Goal: Find specific page/section: Find specific page/section

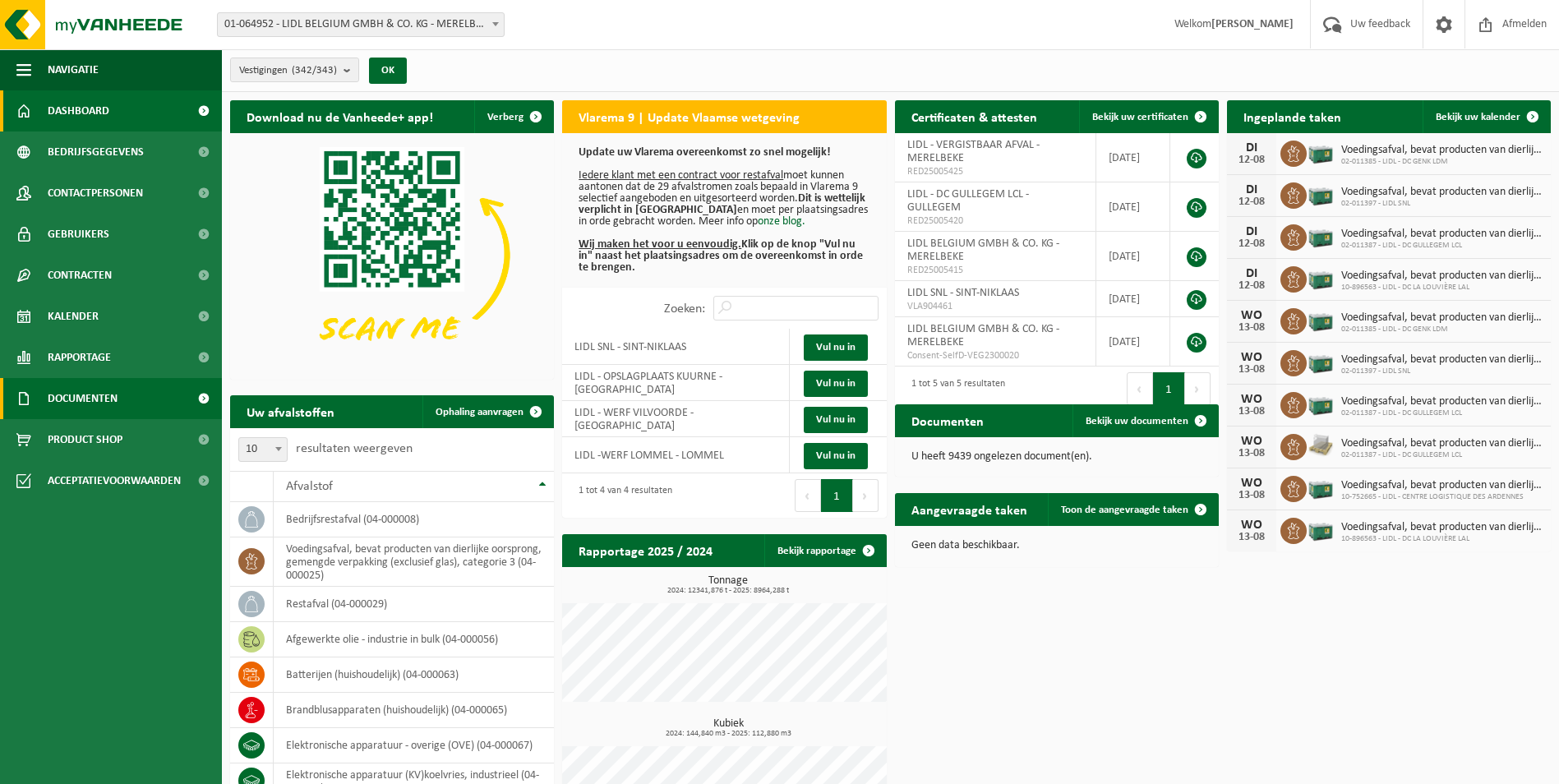
click at [204, 395] on span at bounding box center [203, 398] width 37 height 41
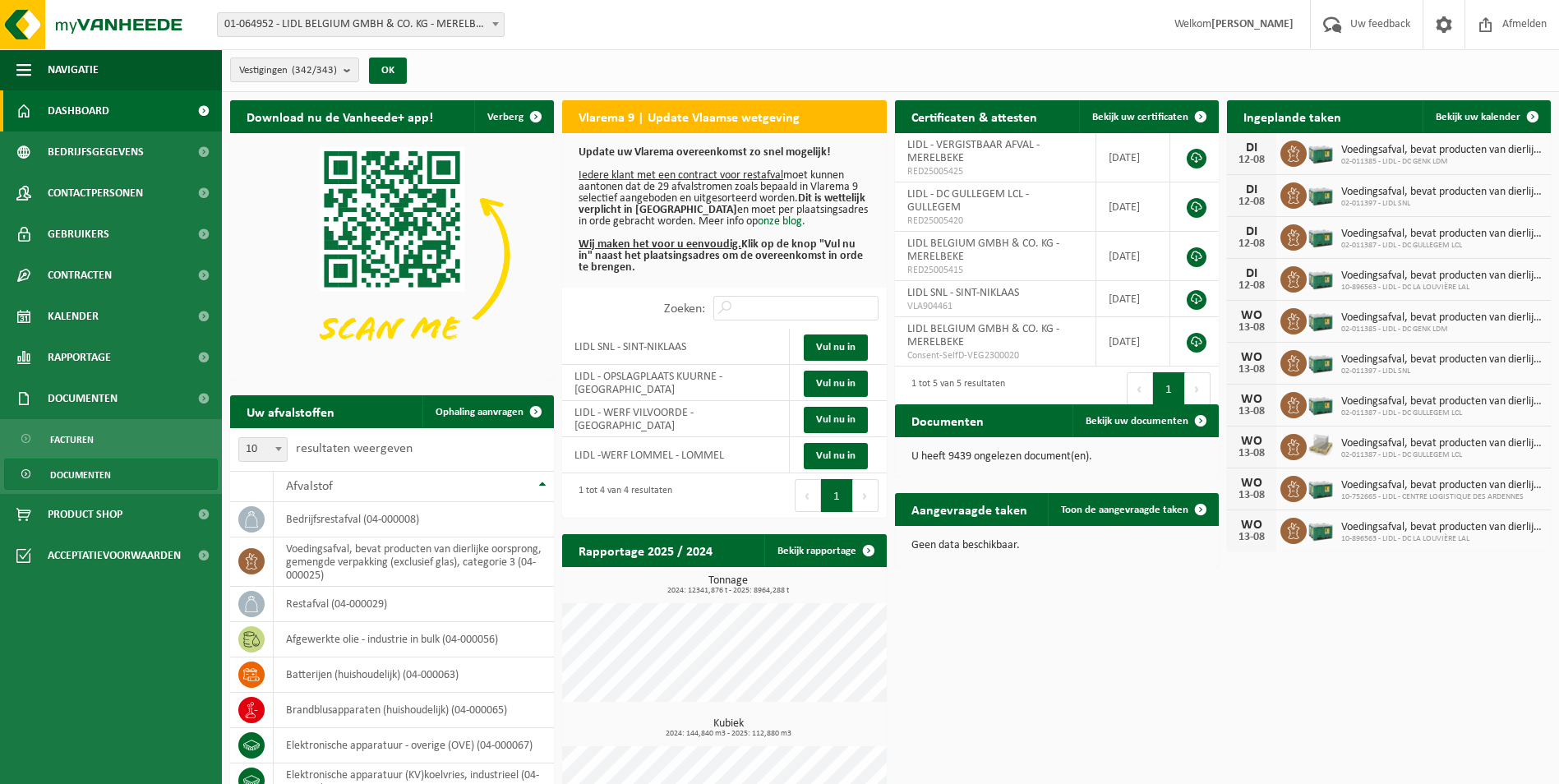
click at [84, 475] on span "Documenten" at bounding box center [81, 475] width 61 height 31
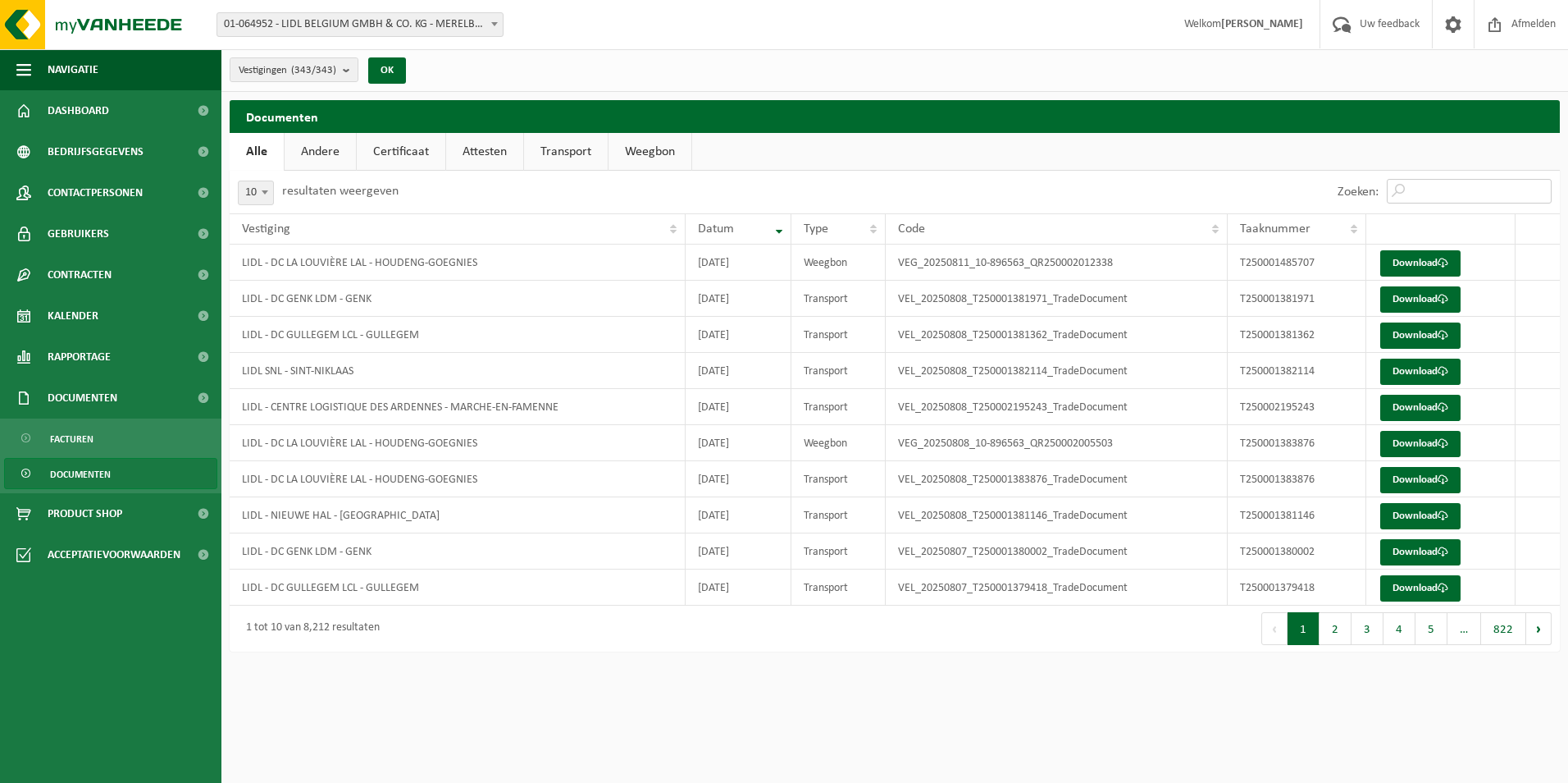
click at [1438, 188] on input "Zoeken:" at bounding box center [1470, 191] width 165 height 24
paste input "T250001480736"
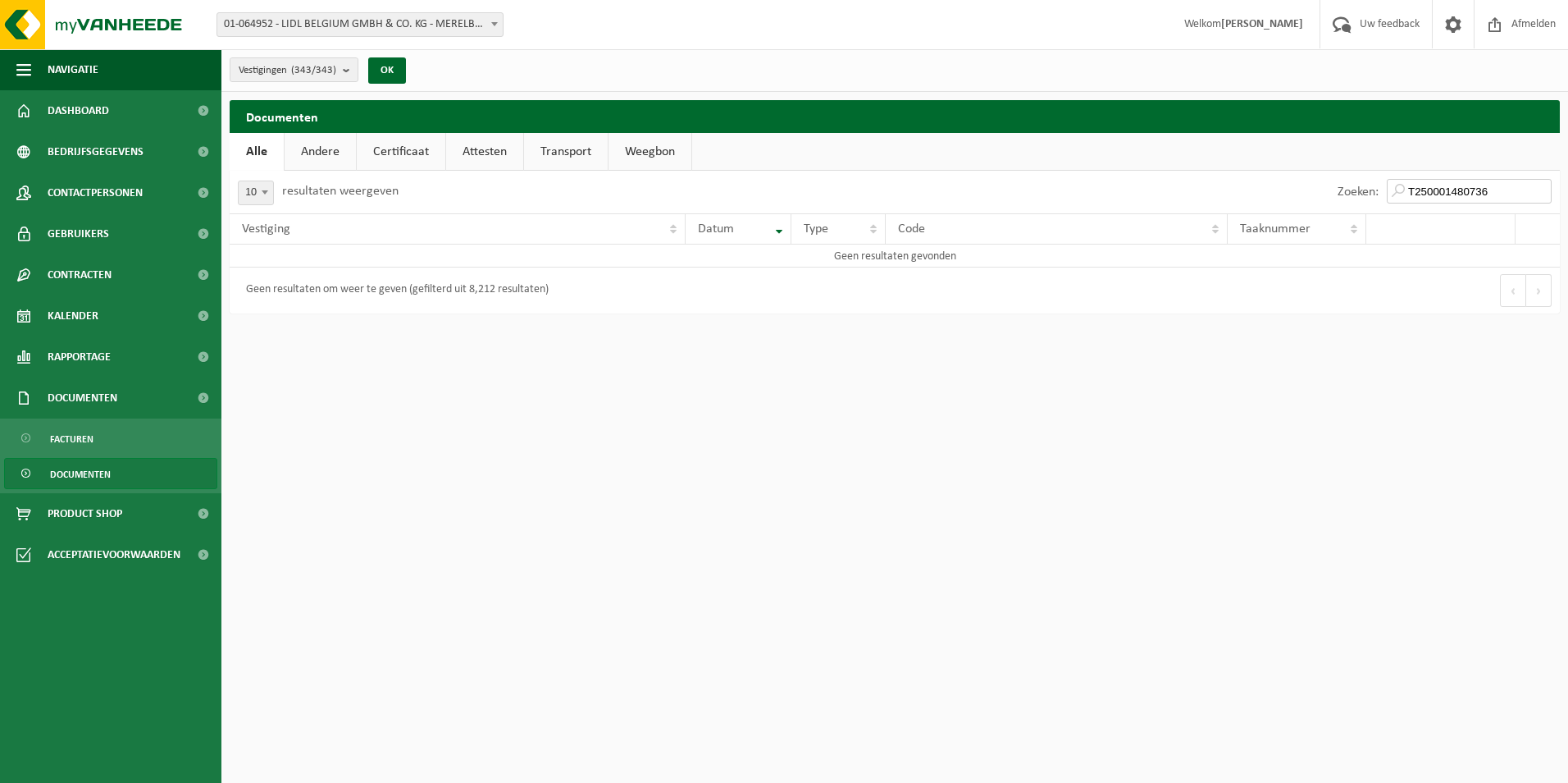
type input "T250001480736"
